Goal: Task Accomplishment & Management: Use online tool/utility

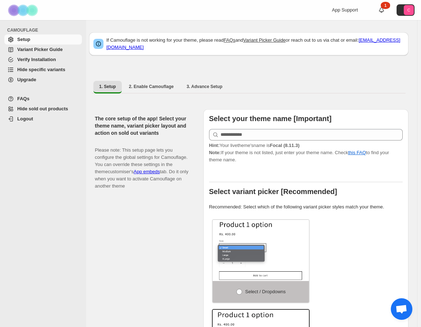
click at [42, 71] on span "Hide specific variants" at bounding box center [41, 69] width 48 height 5
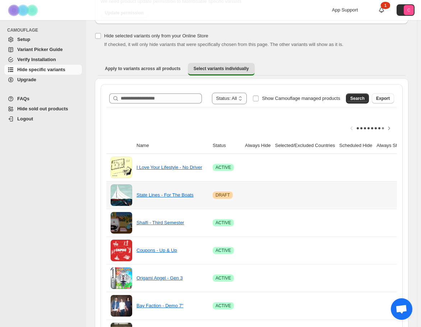
scroll to position [72, 0]
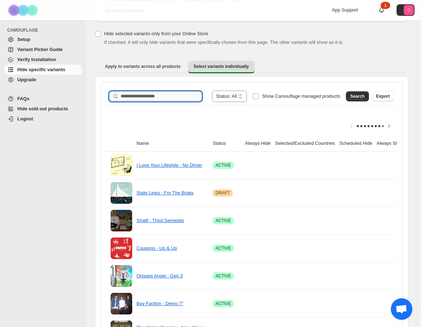
click at [161, 98] on input "Search product name" at bounding box center [161, 96] width 81 height 10
type input "*"
click at [170, 95] on input "Search product name" at bounding box center [161, 96] width 81 height 10
paste input "**********"
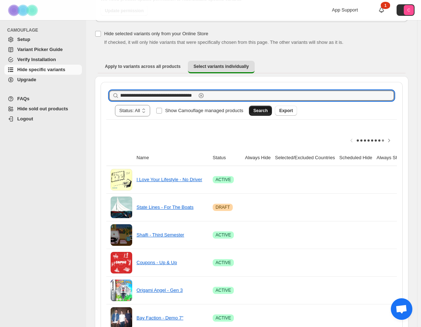
type input "**********"
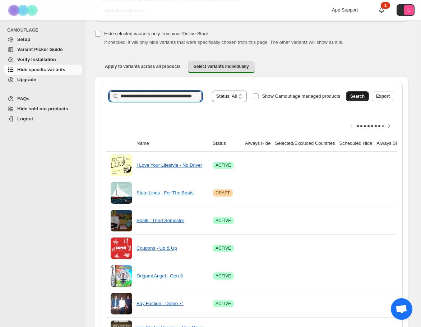
scroll to position [0, 0]
click at [360, 98] on span "Search" at bounding box center [357, 96] width 14 height 6
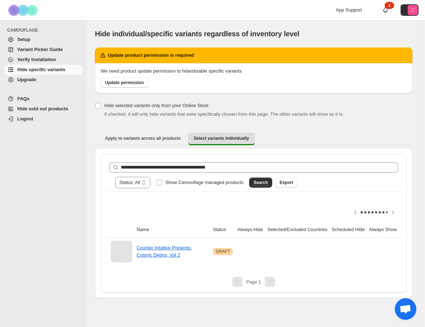
scroll to position [0, 34]
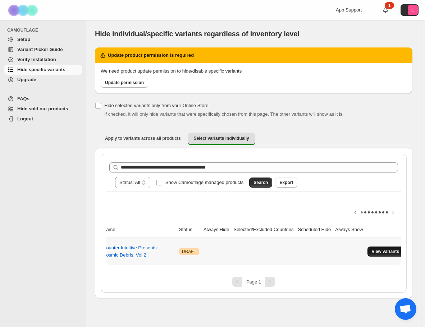
click at [387, 249] on span "View variants" at bounding box center [385, 252] width 28 height 6
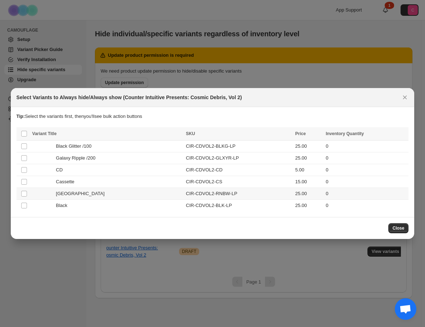
click at [85, 193] on span "Rainbow Road" at bounding box center [82, 193] width 52 height 7
click at [86, 206] on div "Black" at bounding box center [106, 205] width 149 height 7
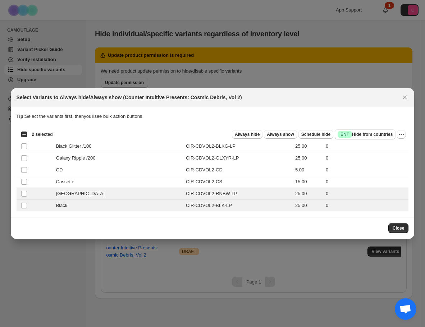
click at [203, 224] on div "Close" at bounding box center [213, 228] width 392 height 10
click at [183, 95] on h2 "Select Variants to Always hide/Always show (Counter Intuitive Presents: Cosmic …" at bounding box center [129, 97] width 225 height 7
click at [131, 56] on div at bounding box center [212, 163] width 425 height 327
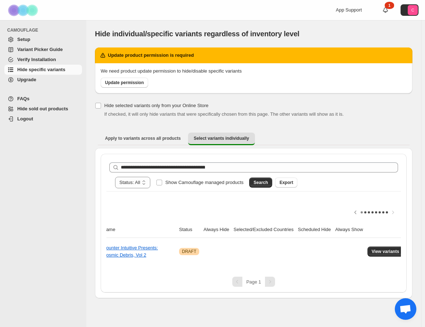
drag, startPoint x: 157, startPoint y: 308, endPoint x: 178, endPoint y: 309, distance: 20.9
click at [157, 308] on div "**********" at bounding box center [253, 173] width 334 height 307
click at [375, 249] on span "View variants" at bounding box center [385, 252] width 28 height 6
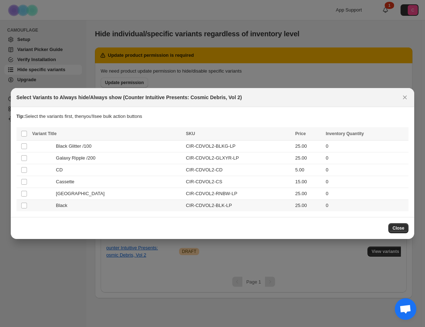
click at [80, 196] on span "Rainbow Road" at bounding box center [82, 193] width 52 height 7
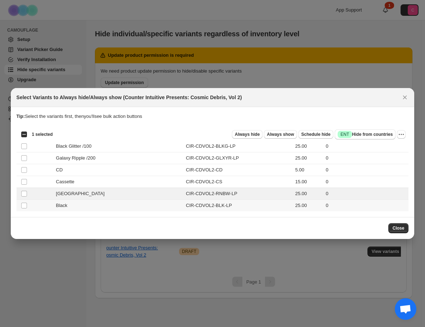
click at [79, 203] on div "Black" at bounding box center [106, 205] width 149 height 7
click at [325, 134] on span "Schedule hide" at bounding box center [315, 134] width 29 height 6
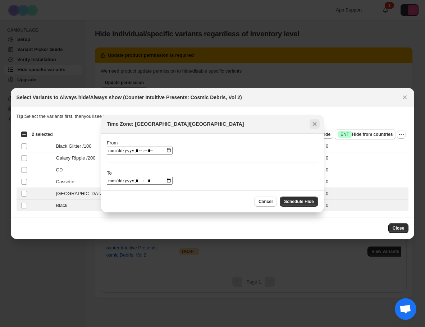
click at [317, 121] on icon "Close" at bounding box center [314, 123] width 7 height 7
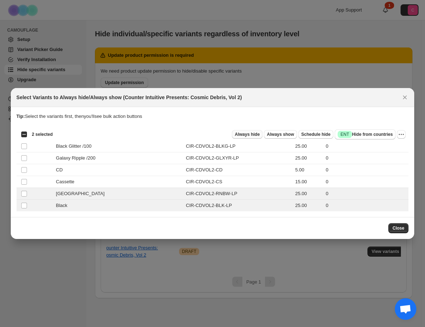
click at [248, 131] on button "Always hide" at bounding box center [247, 134] width 31 height 9
click at [247, 135] on span "Always hide" at bounding box center [247, 134] width 25 height 6
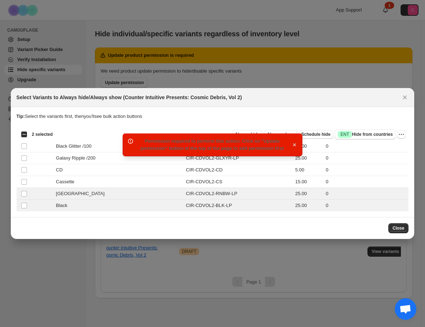
click at [297, 146] on icon "button" at bounding box center [294, 144] width 7 height 7
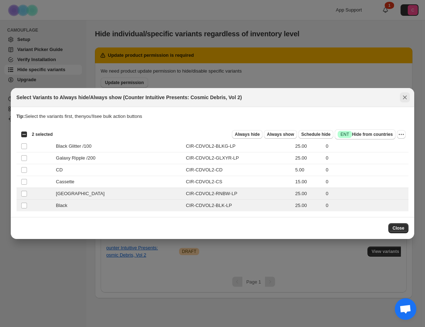
click at [405, 98] on icon "Close" at bounding box center [404, 97] width 7 height 7
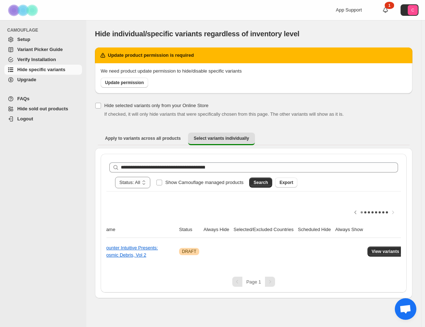
click at [167, 203] on div at bounding box center [253, 212] width 294 height 19
click at [123, 84] on span "Update permission" at bounding box center [124, 83] width 39 height 6
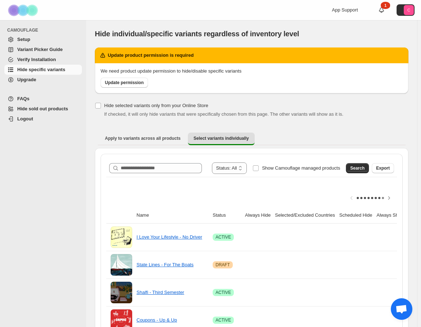
scroll to position [72, 0]
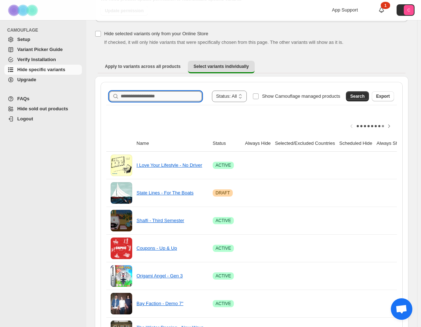
click at [146, 92] on input "Search product name" at bounding box center [161, 96] width 81 height 10
paste input "**********"
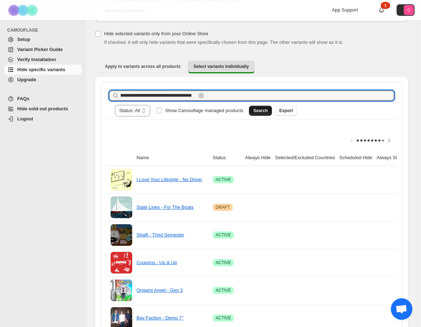
type input "**********"
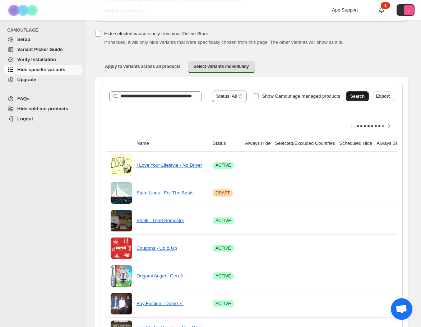
scroll to position [0, 0]
click at [361, 96] on span "Search" at bounding box center [357, 96] width 14 height 6
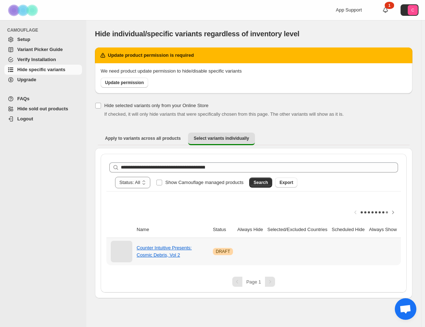
click at [401, 246] on button "View variants" at bounding box center [419, 251] width 36 height 10
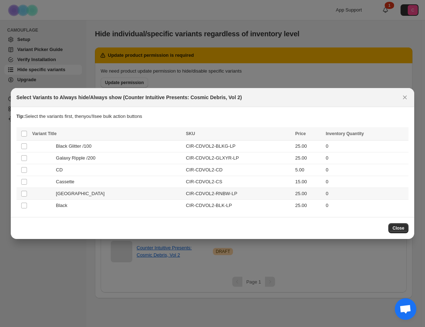
click at [107, 199] on td "Rainbow Road" at bounding box center [107, 194] width 154 height 12
click at [107, 200] on td "Black" at bounding box center [107, 206] width 154 height 12
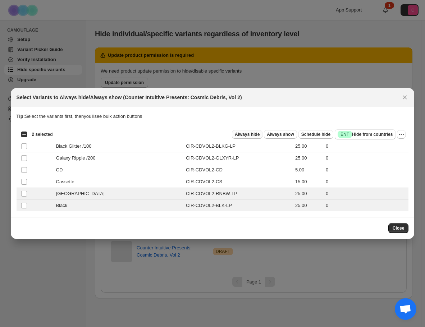
click at [252, 136] on span "Always hide" at bounding box center [247, 134] width 25 height 6
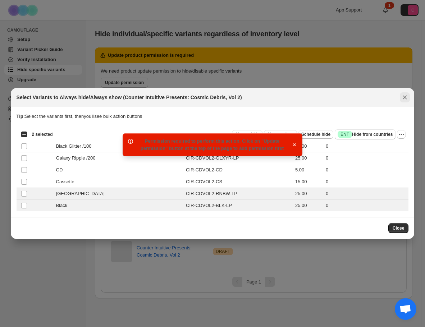
click at [407, 100] on icon "Close" at bounding box center [404, 97] width 7 height 7
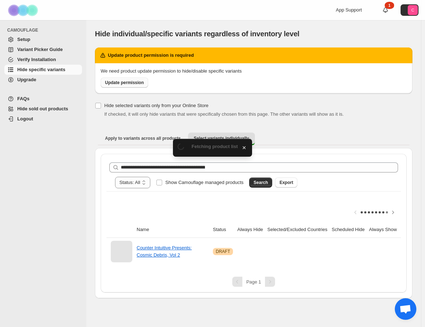
click at [142, 81] on link "Update permission" at bounding box center [124, 83] width 47 height 10
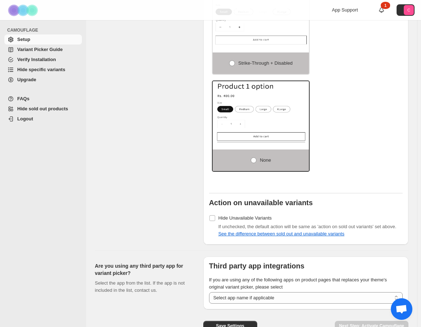
scroll to position [876, 0]
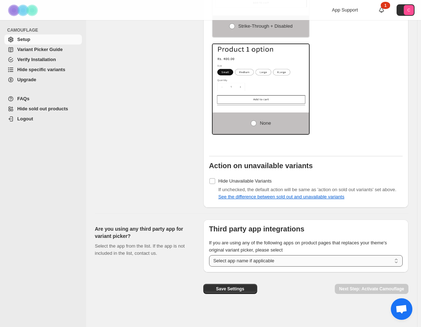
click at [226, 259] on select "**********" at bounding box center [306, 260] width 194 height 11
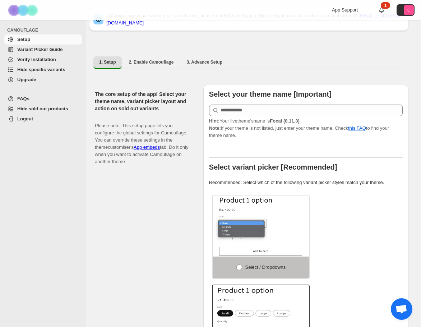
scroll to position [0, 0]
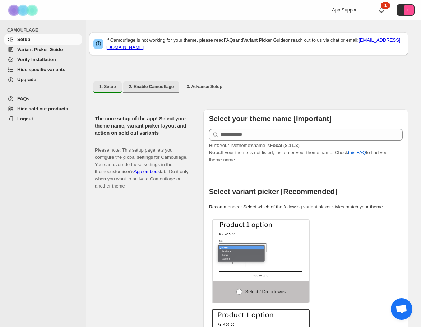
click at [152, 87] on button "2. Enable Camouflage" at bounding box center [151, 86] width 56 height 11
select select "**********"
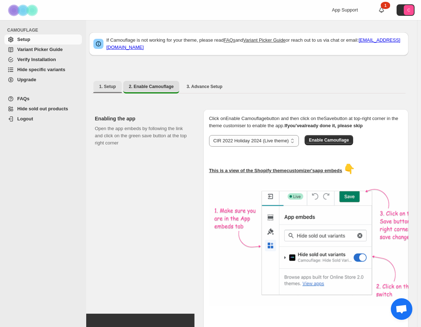
click at [112, 84] on span "1. Setup" at bounding box center [107, 87] width 17 height 6
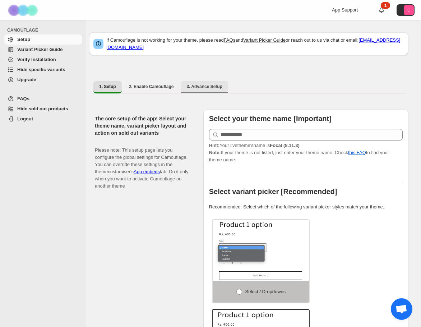
click at [194, 84] on span "3. Advance Setup" at bounding box center [204, 87] width 36 height 6
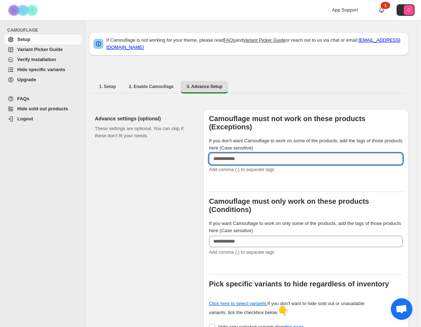
click at [317, 153] on input "If you don't want Camouflage to work on some of the products, add the tags of t…" at bounding box center [306, 158] width 194 height 11
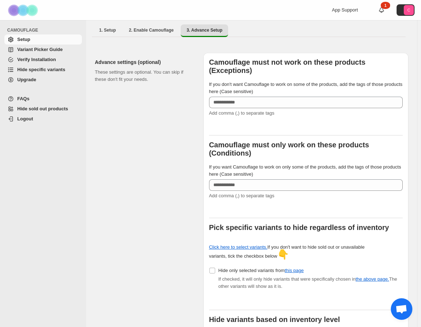
scroll to position [72, 0]
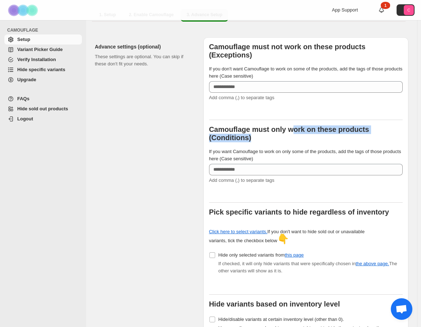
drag, startPoint x: 292, startPoint y: 127, endPoint x: 328, endPoint y: 132, distance: 37.0
click at [328, 132] on label "Camouflage must only work on these products (Conditions)" at bounding box center [306, 134] width 194 height 17
click at [334, 157] on label "If you want Camouflage to work on only some of the products, add the tags of th…" at bounding box center [306, 155] width 194 height 14
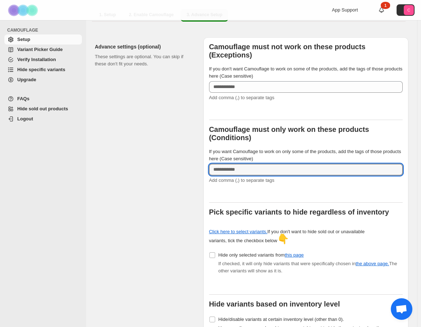
click at [334, 164] on input "If you want Camouflage to work on only some of the products, add the tags of th…" at bounding box center [306, 169] width 194 height 11
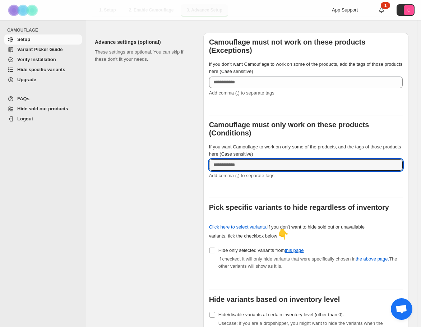
scroll to position [0, 0]
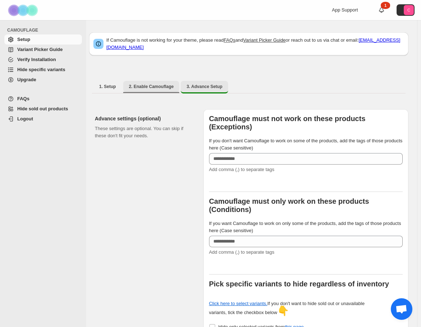
click at [143, 84] on span "2. Enable Camouflage" at bounding box center [151, 87] width 45 height 6
select select "**********"
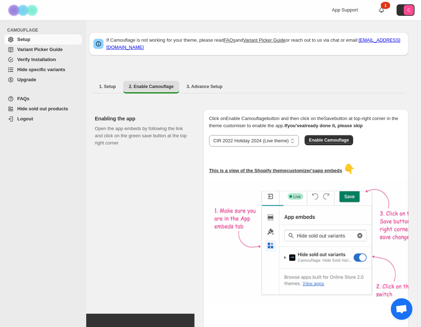
click at [47, 65] on link "Hide specific variants" at bounding box center [43, 70] width 78 height 10
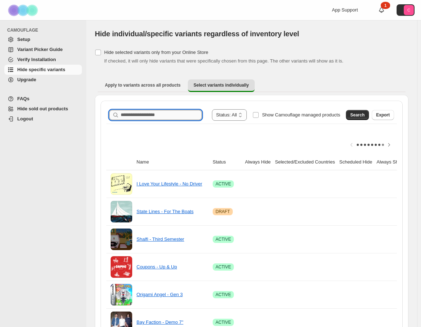
click at [173, 114] on input "Search product name" at bounding box center [161, 115] width 81 height 10
paste input "**********"
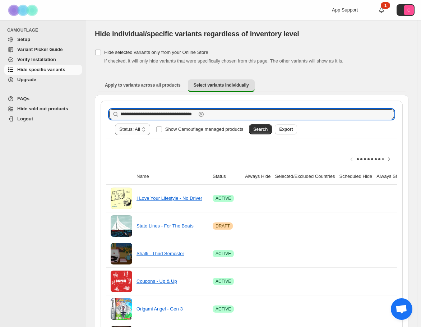
type input "**********"
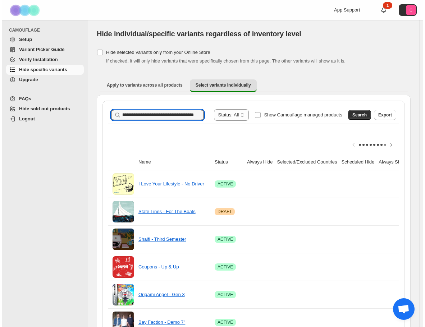
scroll to position [0, 0]
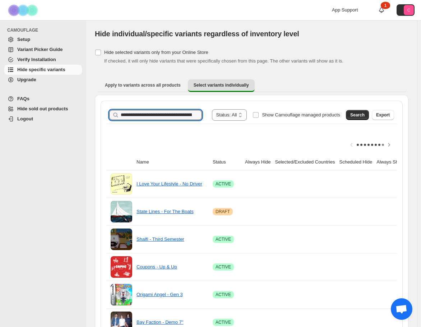
click at [361, 120] on div "Search Export" at bounding box center [368, 113] width 51 height 14
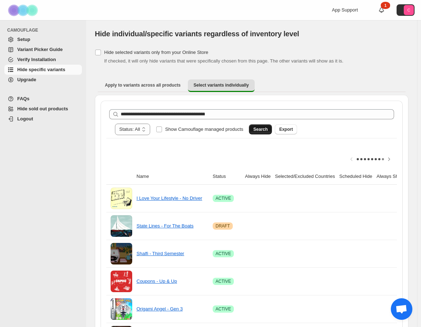
click at [268, 126] on span "Search" at bounding box center [260, 129] width 14 height 6
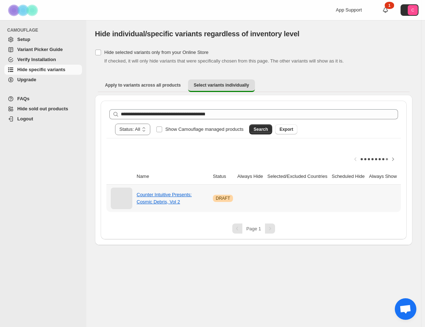
click at [405, 195] on span "View variants" at bounding box center [419, 198] width 28 height 6
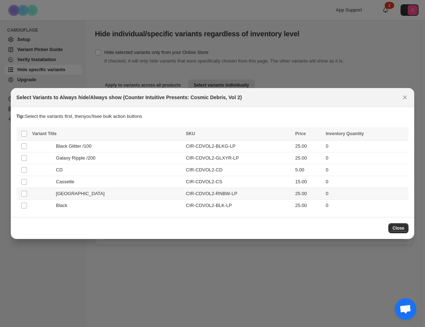
click at [258, 198] on td "CIR-CDVOL2-RNBW-LP" at bounding box center [238, 194] width 109 height 12
click at [255, 203] on td "CIR-CDVOL2-BLK-LP" at bounding box center [238, 206] width 109 height 12
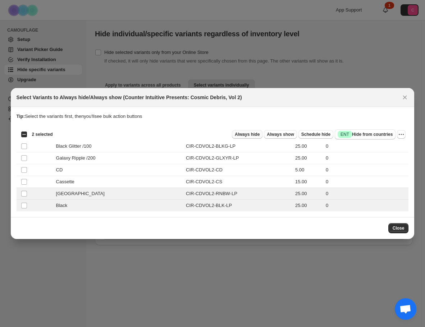
click at [262, 135] on button "Always hide" at bounding box center [247, 134] width 31 height 9
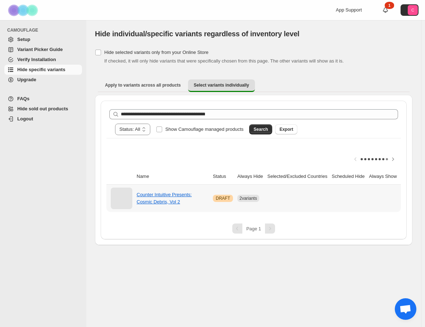
click at [401, 193] on button "View variants" at bounding box center [419, 198] width 36 height 10
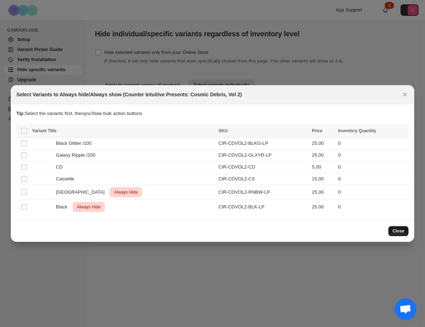
click at [397, 230] on span "Close" at bounding box center [398, 231] width 12 height 6
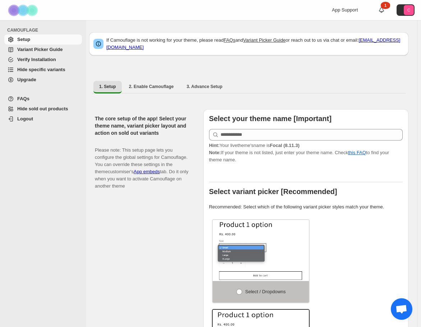
click at [39, 69] on span "Hide specific variants" at bounding box center [41, 69] width 48 height 5
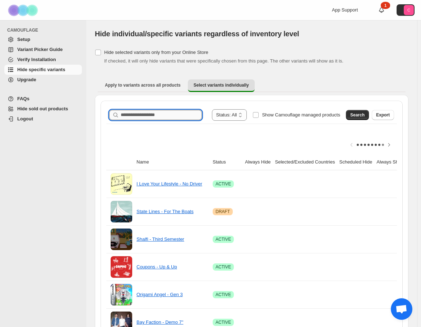
click at [149, 115] on input "Search product name" at bounding box center [161, 115] width 81 height 10
paste input "**********"
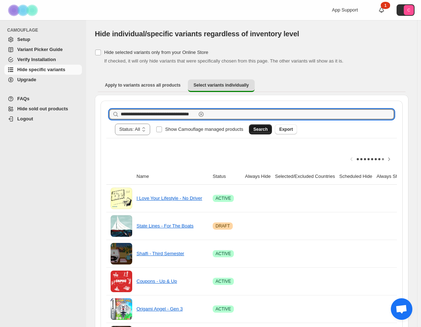
type input "**********"
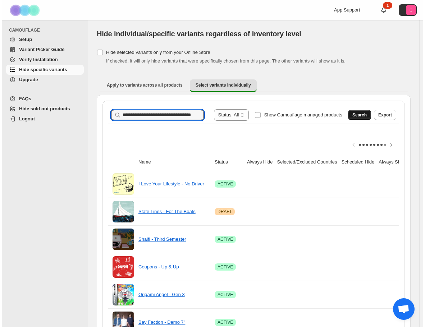
scroll to position [0, 0]
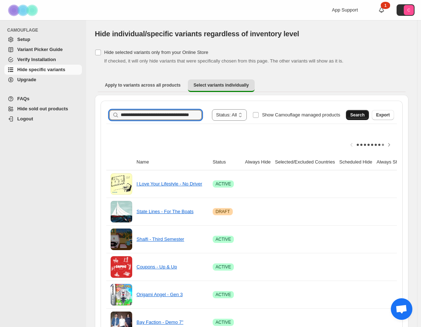
click at [365, 118] on button "Search" at bounding box center [357, 115] width 23 height 10
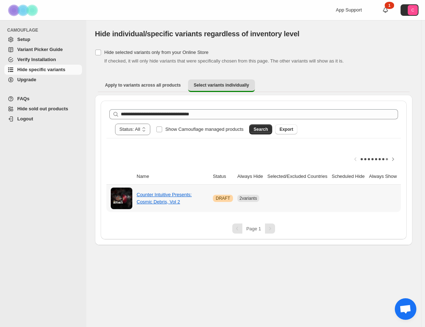
click at [401, 193] on button "View variants" at bounding box center [419, 198] width 36 height 10
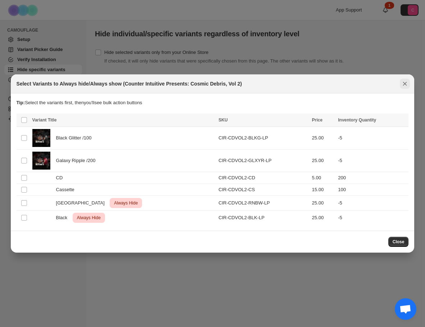
click at [405, 80] on button "Close" at bounding box center [405, 84] width 10 height 10
